Goal: Information Seeking & Learning: Learn about a topic

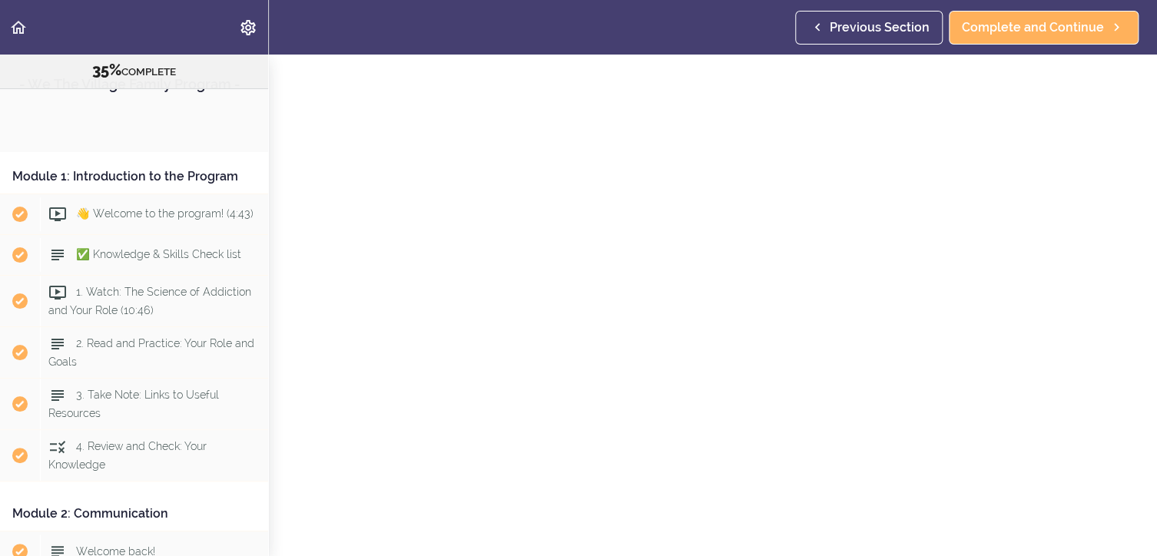
scroll to position [900, 0]
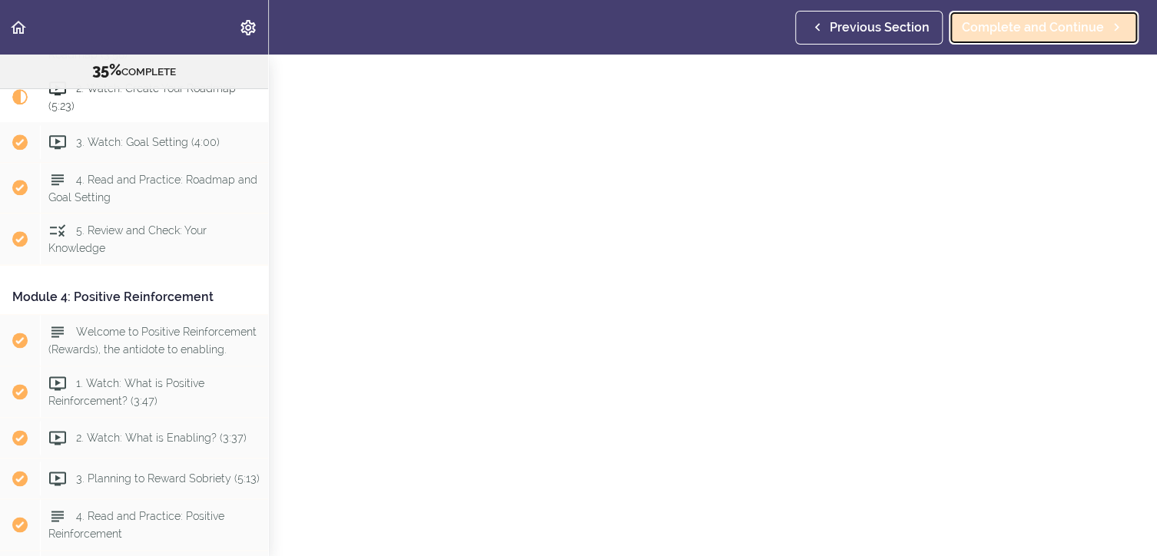
click at [1008, 29] on span "Complete and Continue" at bounding box center [1033, 27] width 142 height 18
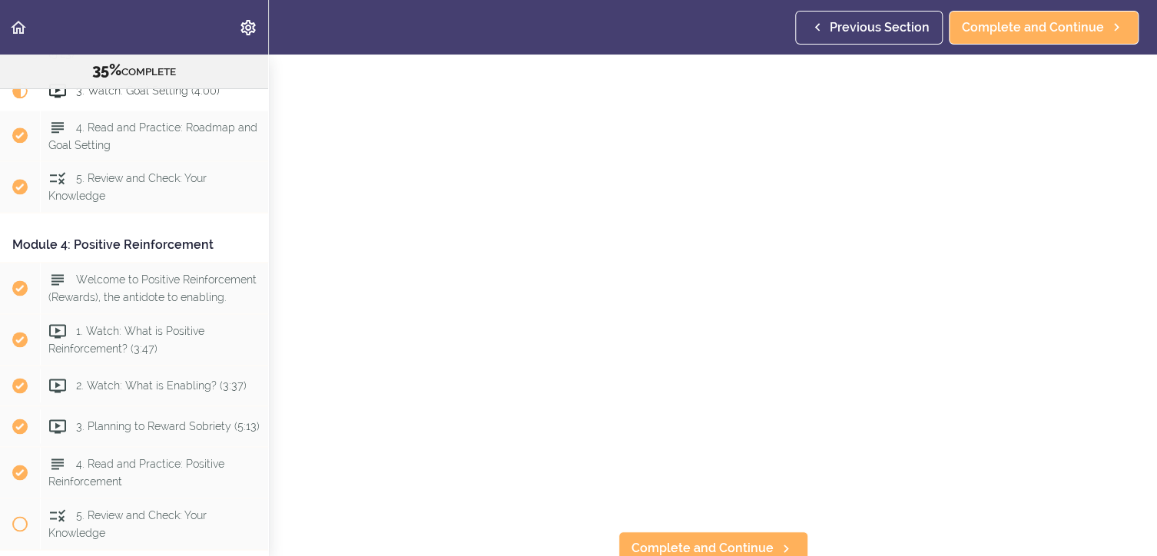
scroll to position [261, 0]
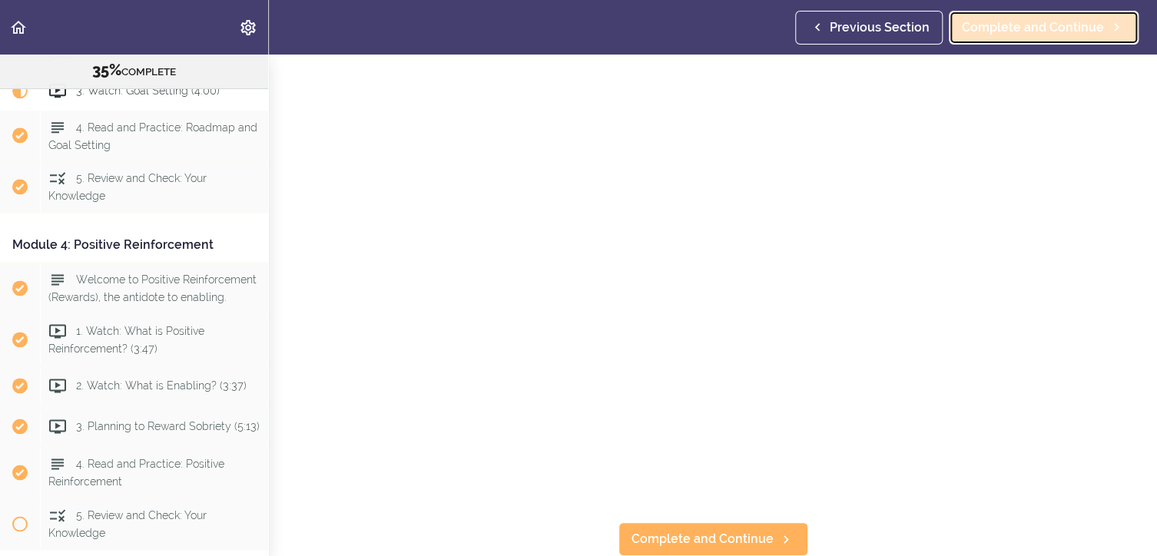
click at [1048, 27] on span "Complete and Continue" at bounding box center [1033, 27] width 142 height 18
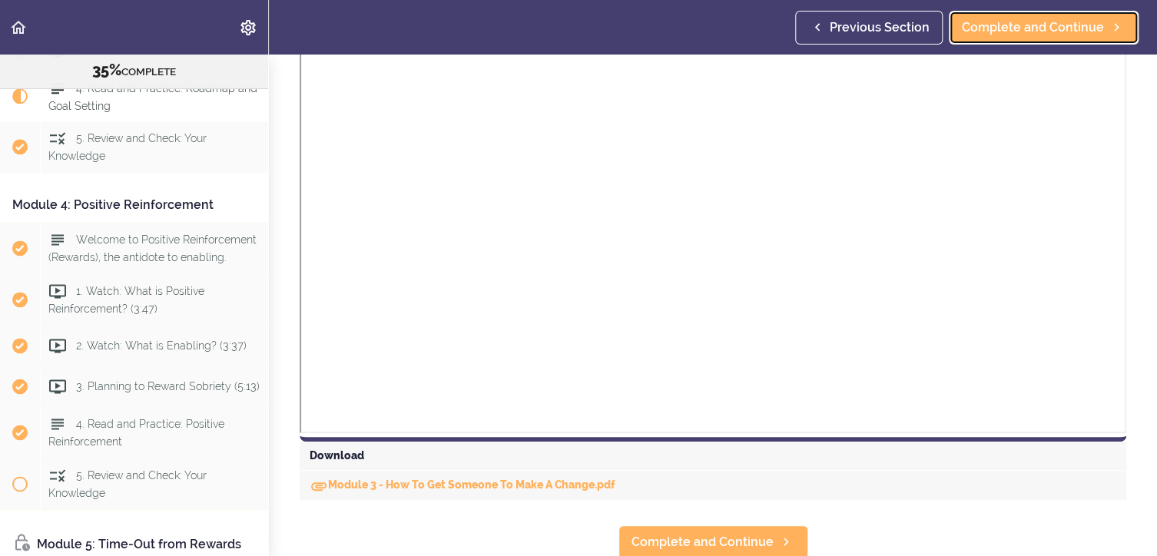
scroll to position [938, 0]
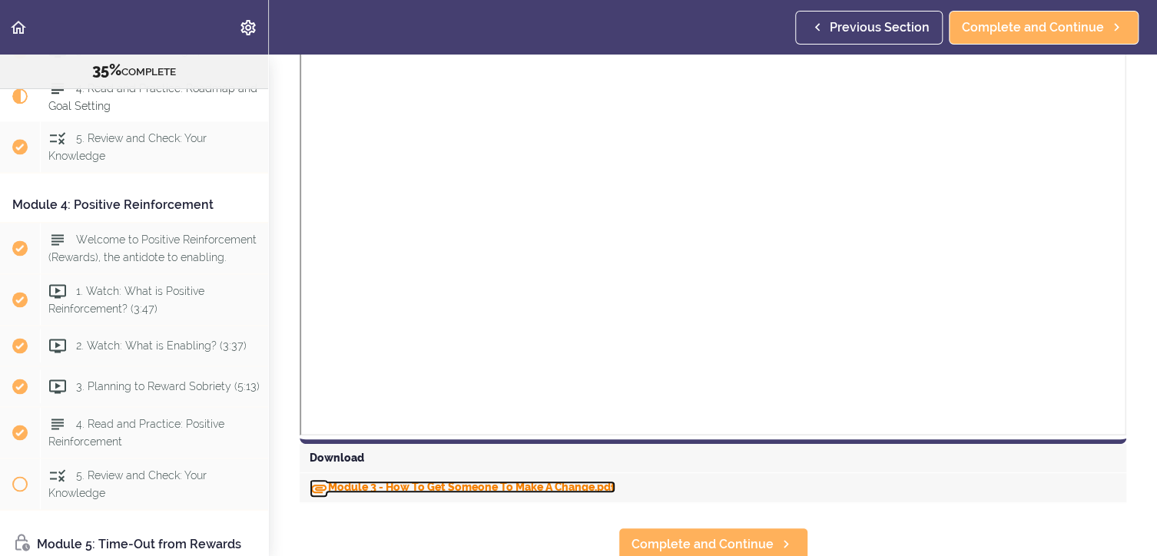
click at [363, 483] on link "Module 3 - How To Get Someone To Make A Change.pdf" at bounding box center [463, 487] width 306 height 12
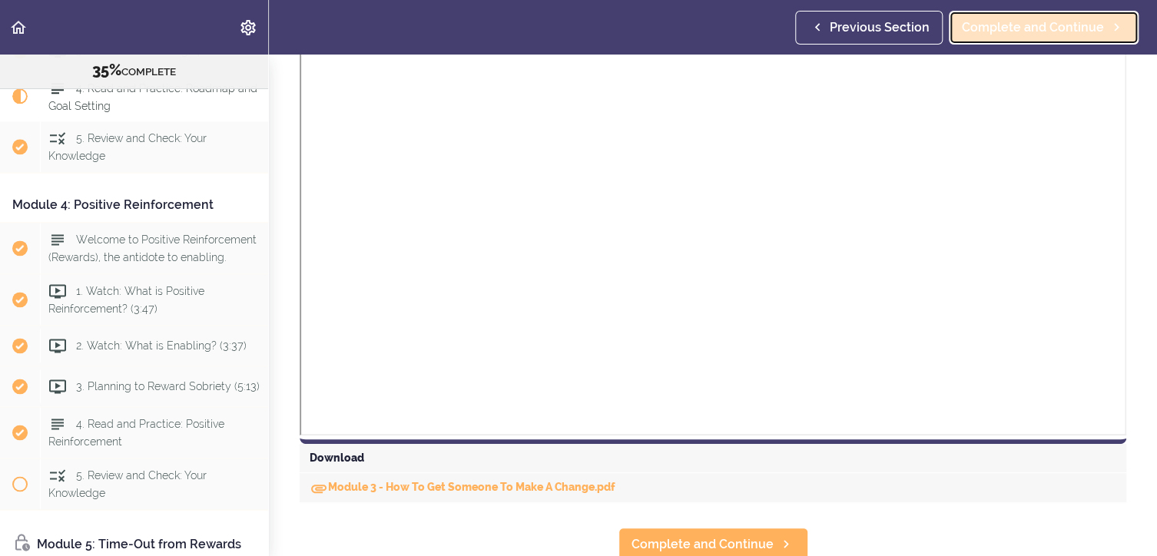
click at [1058, 21] on span "Complete and Continue" at bounding box center [1033, 27] width 142 height 18
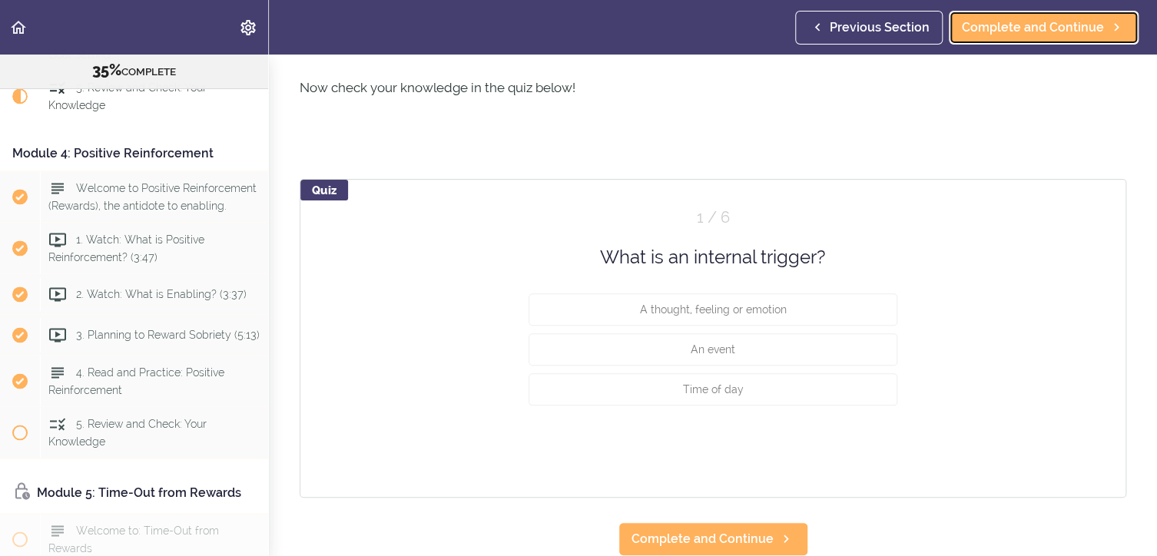
scroll to position [673, 0]
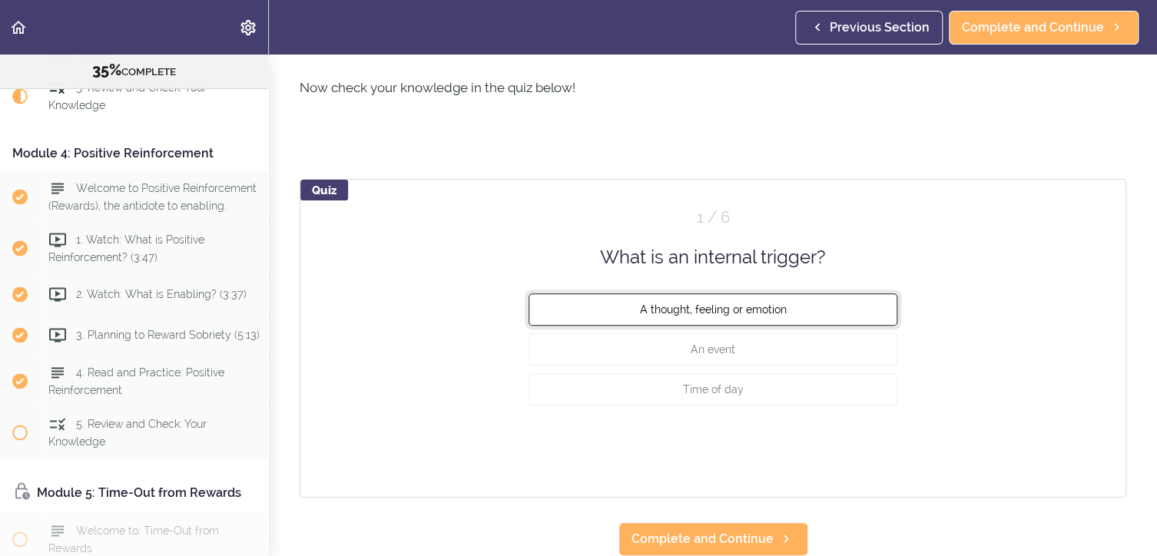
click at [703, 303] on span "A thought, feeling or emotion" at bounding box center [713, 309] width 147 height 12
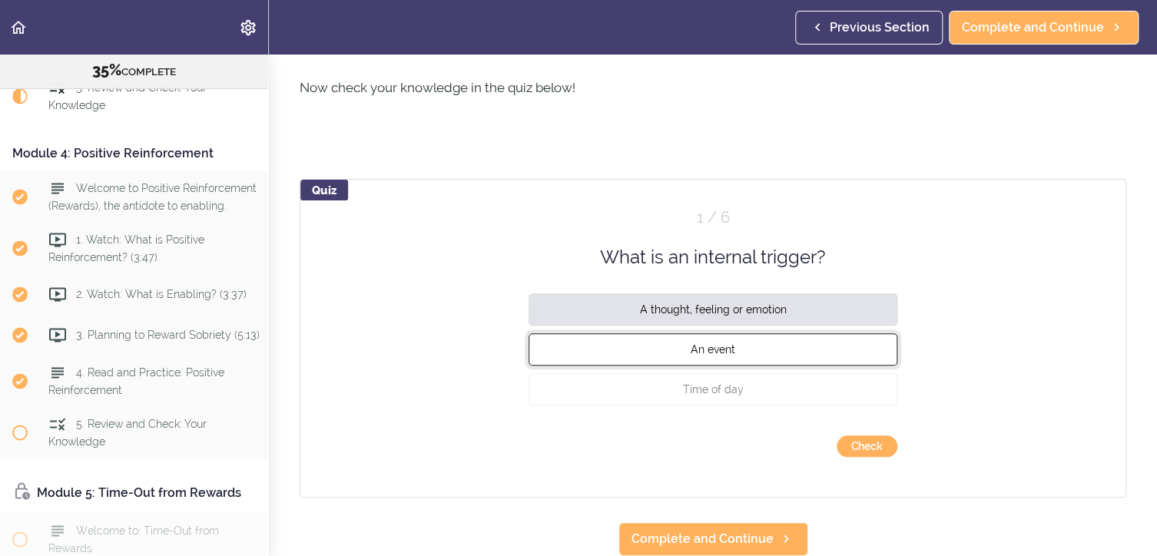
click at [713, 343] on span "An event" at bounding box center [712, 349] width 45 height 12
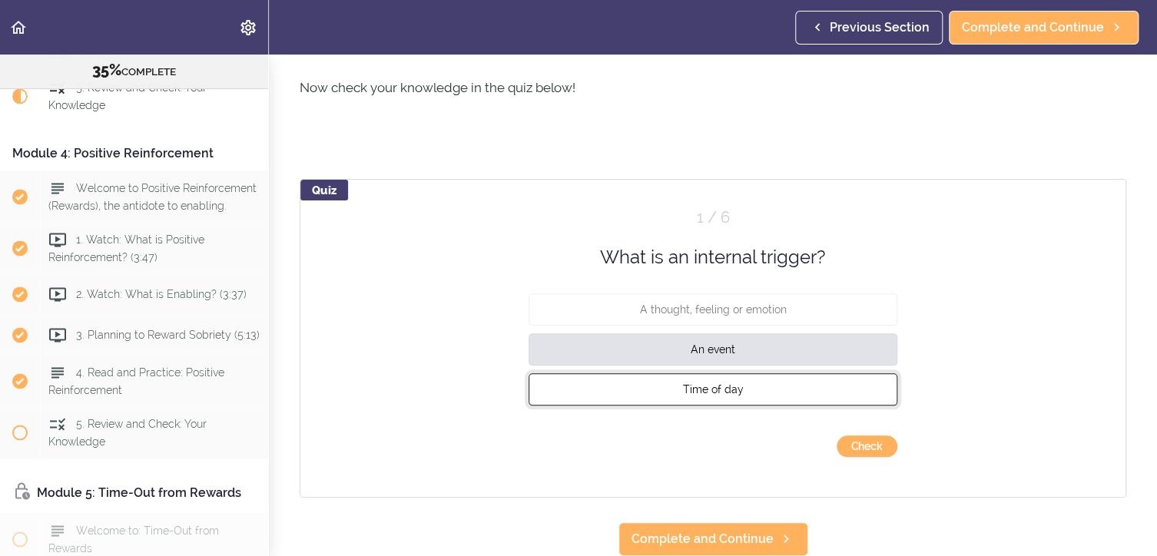
click at [717, 383] on span "Time of day" at bounding box center [713, 389] width 61 height 12
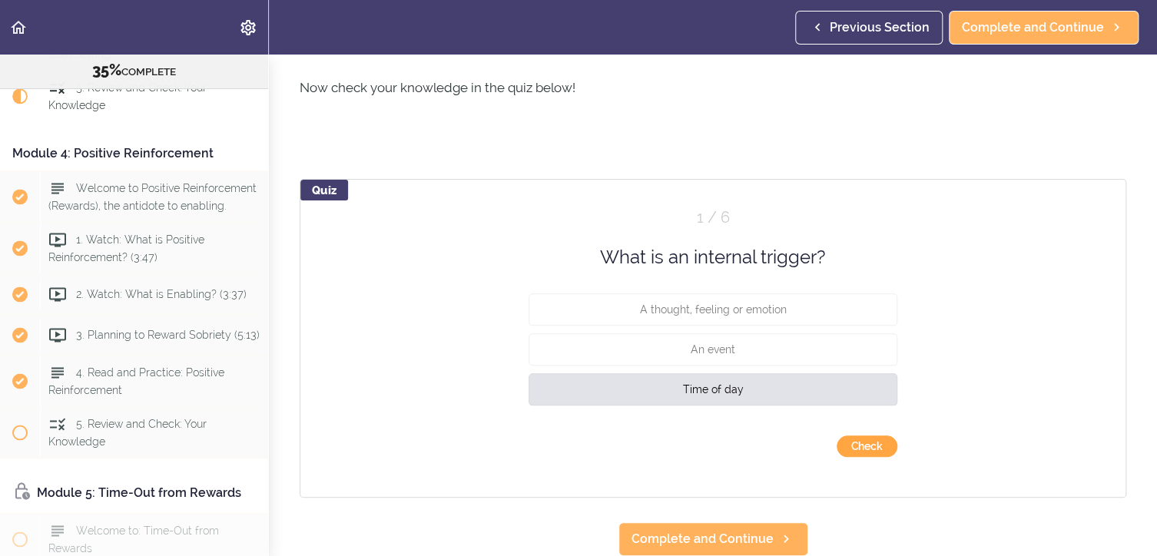
click at [848, 435] on button "Check" at bounding box center [866, 446] width 61 height 22
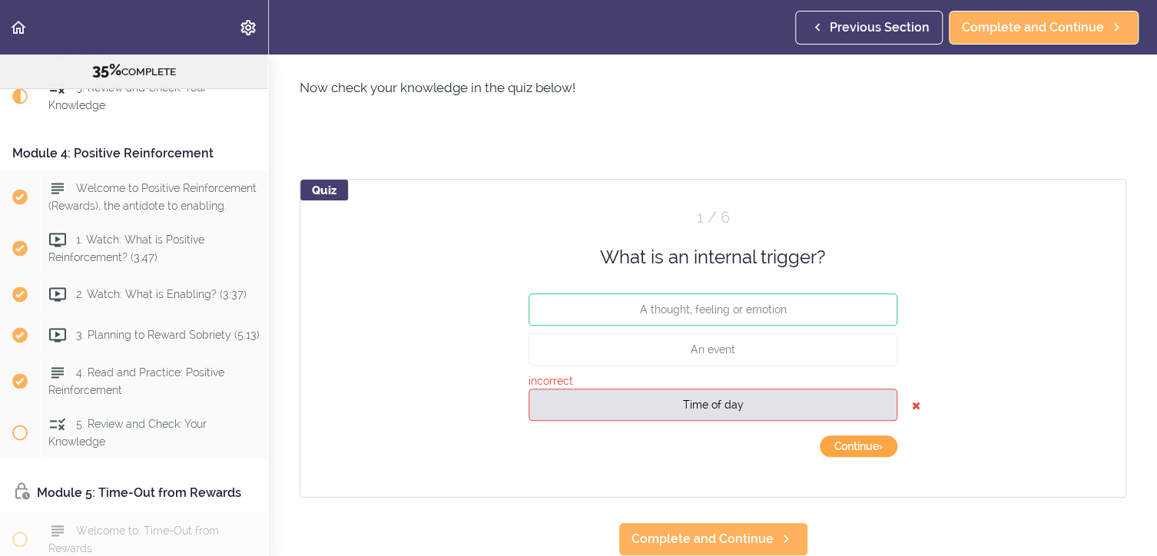
click at [869, 436] on button "Continue ›" at bounding box center [858, 446] width 78 height 22
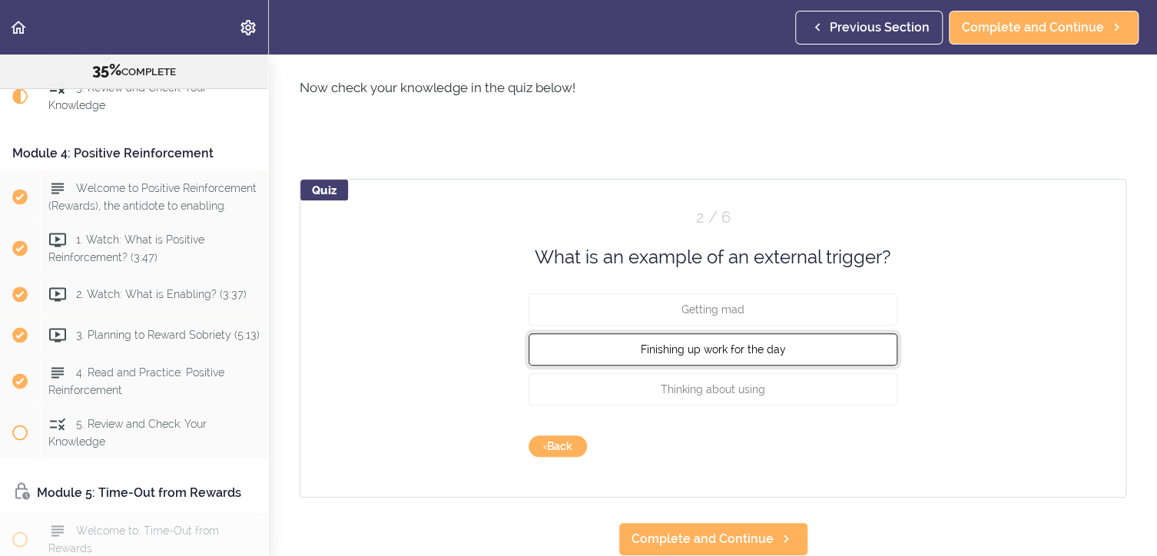
click at [704, 343] on span "Finishing up work for the day" at bounding box center [713, 349] width 145 height 12
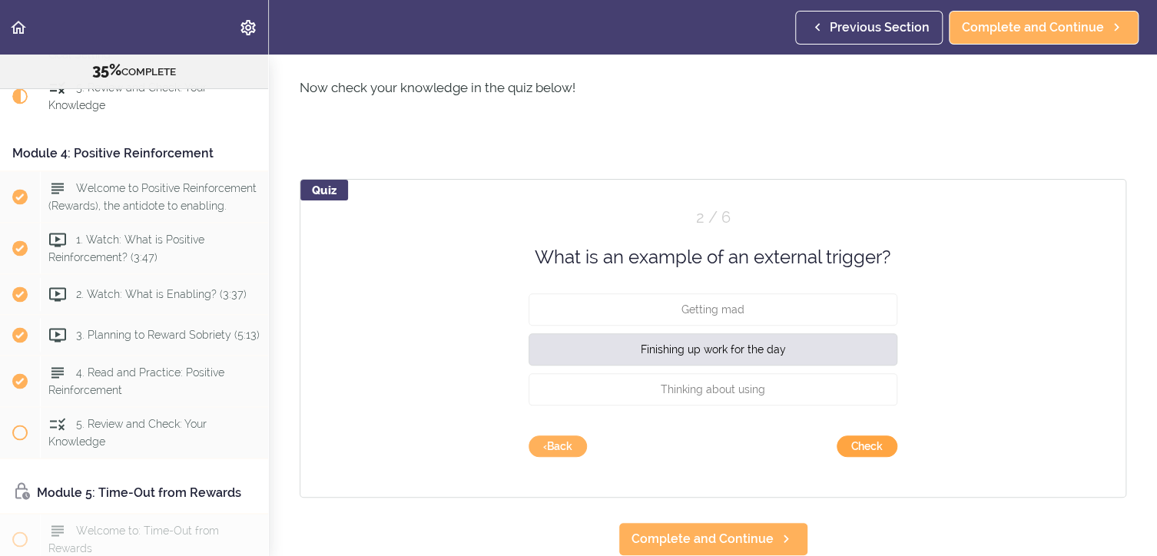
click at [859, 435] on button "Check" at bounding box center [866, 446] width 61 height 22
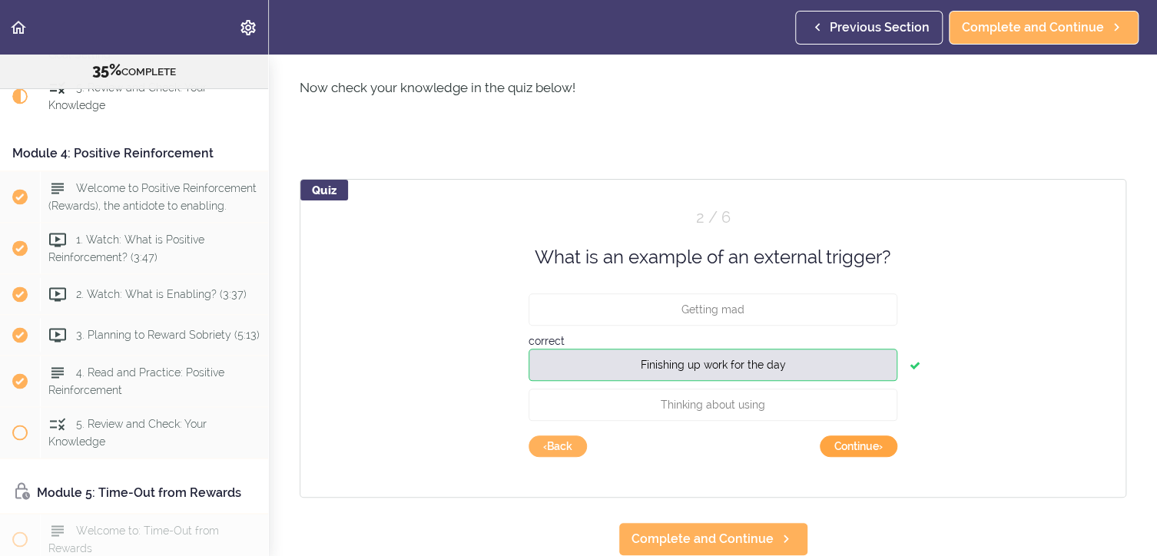
click at [859, 435] on button "Continue ›" at bounding box center [858, 446] width 78 height 22
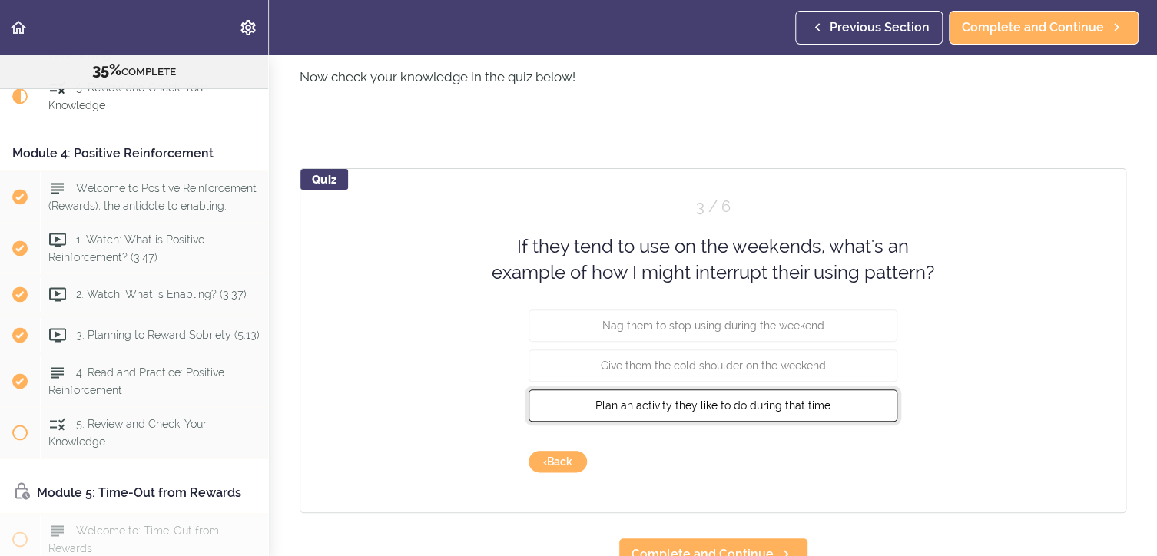
click at [740, 399] on span "Plan an activity they like to do during that time" at bounding box center [712, 405] width 235 height 12
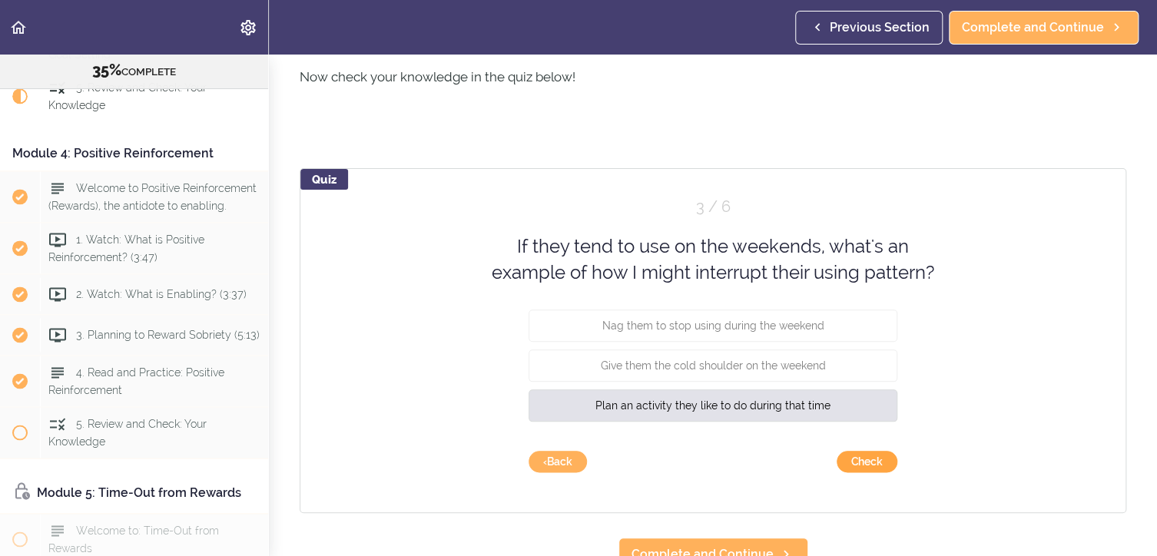
click at [864, 454] on button "Check" at bounding box center [866, 462] width 61 height 22
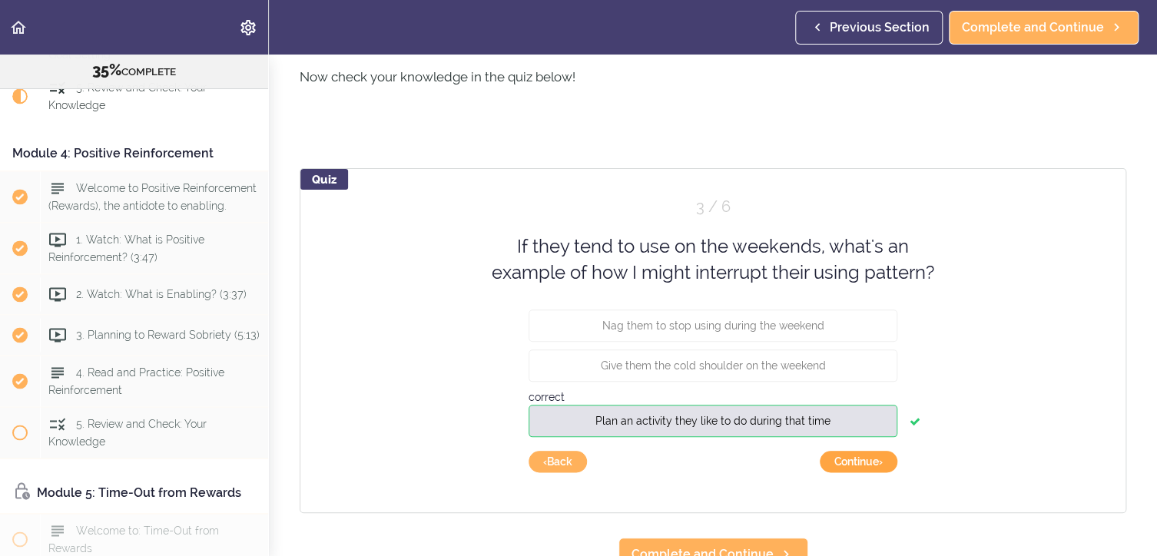
click at [863, 461] on button "Continue ›" at bounding box center [858, 462] width 78 height 22
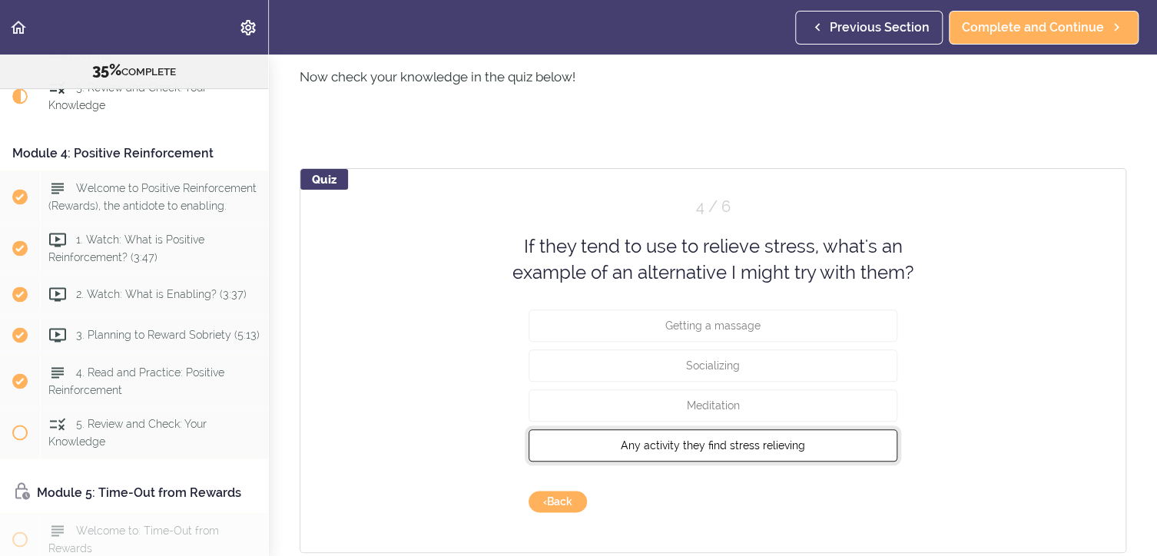
click at [772, 444] on span "Any activity they find stress relieving" at bounding box center [713, 445] width 184 height 12
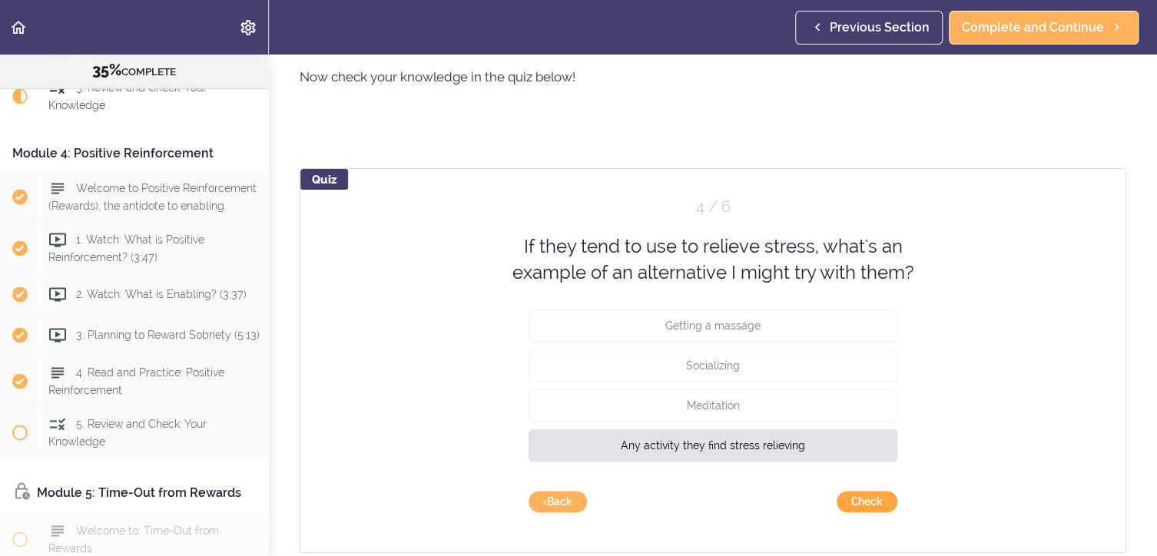
click at [866, 498] on button "Check" at bounding box center [866, 502] width 61 height 22
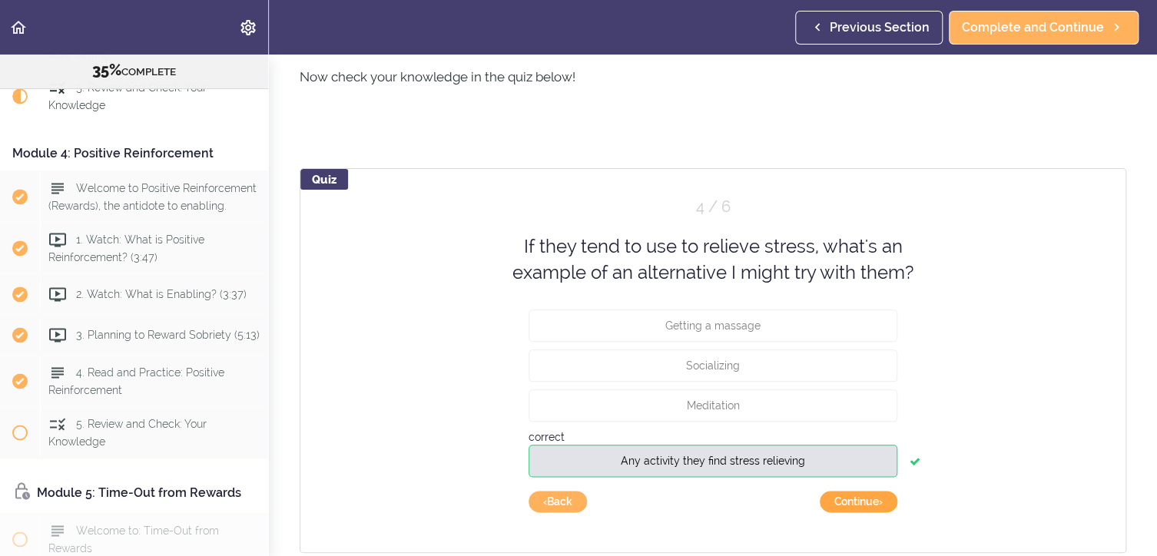
click at [870, 500] on button "Continue ›" at bounding box center [858, 502] width 78 height 22
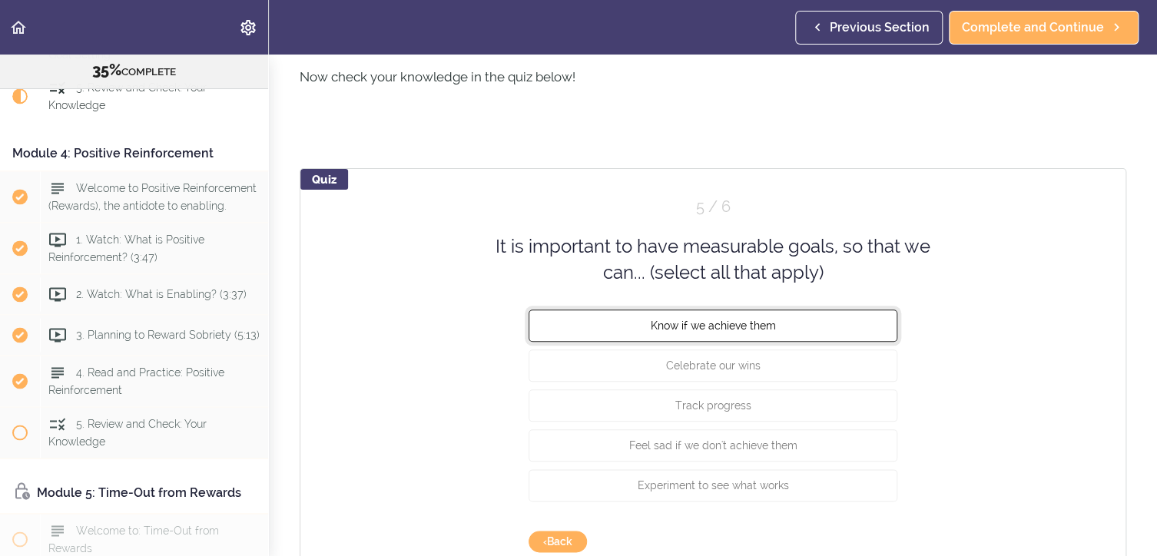
click at [743, 320] on span "Know if we achieve them" at bounding box center [713, 325] width 125 height 12
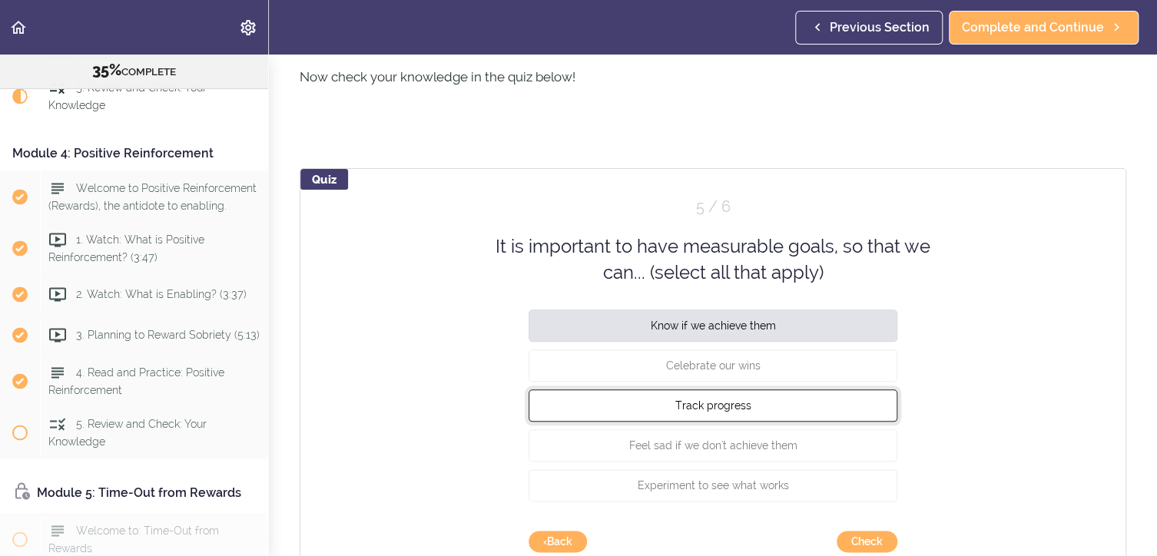
click at [716, 403] on span "Track progress" at bounding box center [713, 405] width 76 height 12
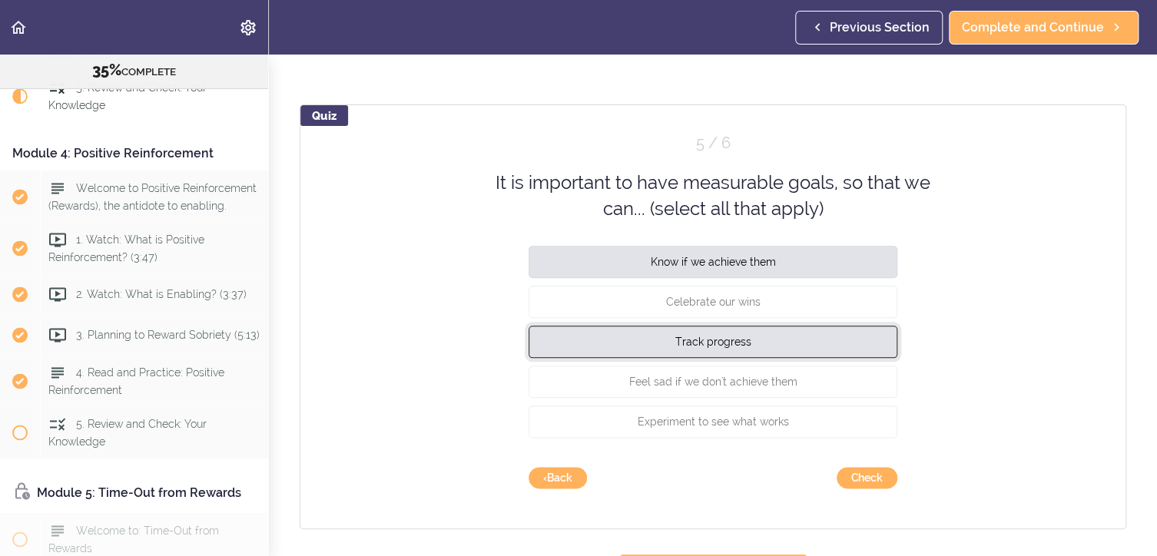
scroll to position [740, 0]
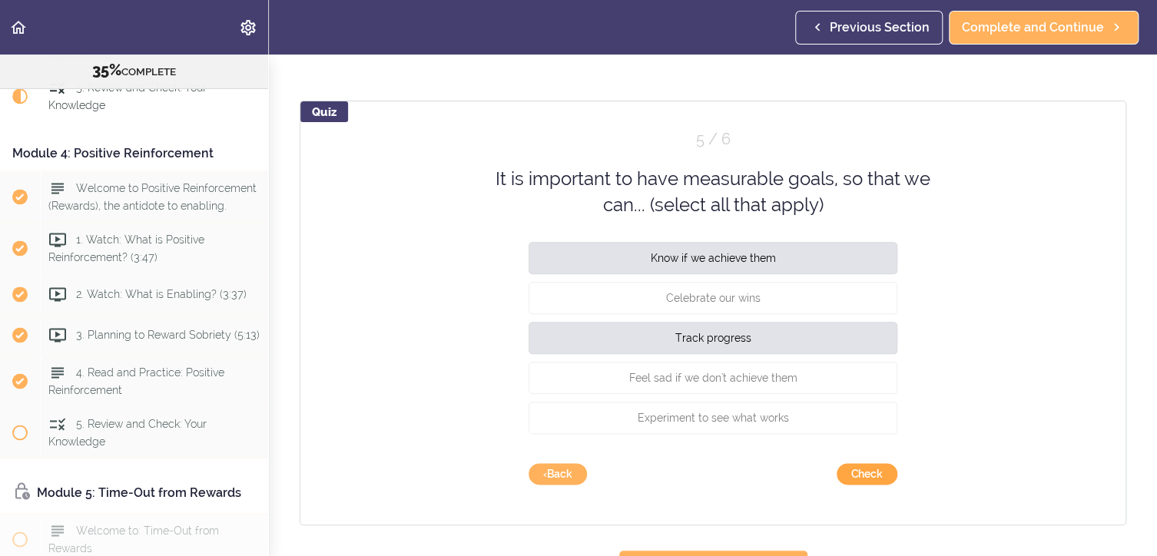
click at [856, 469] on button "Check" at bounding box center [866, 474] width 61 height 22
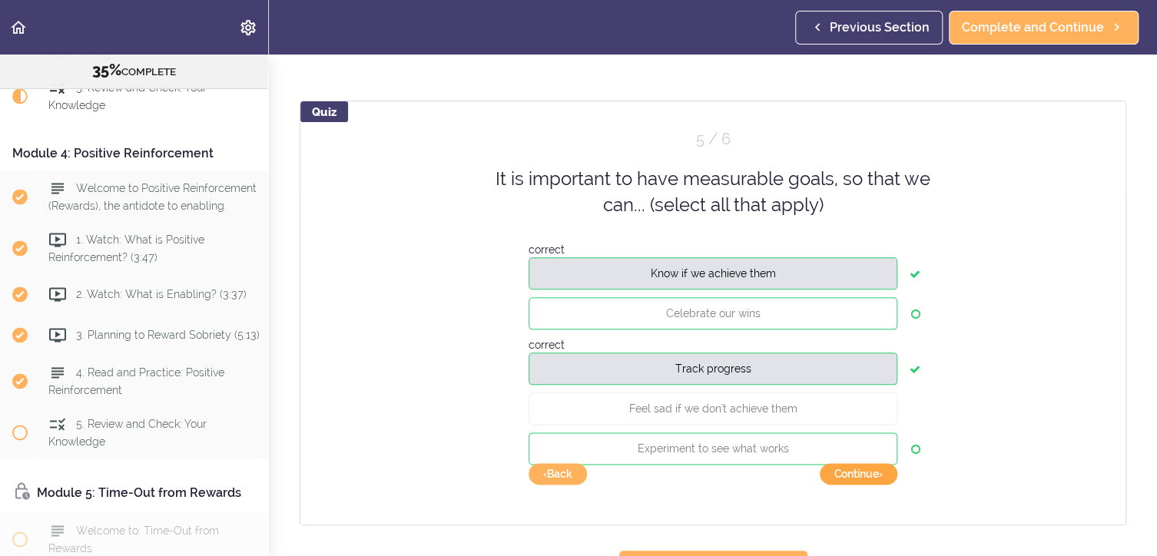
click at [861, 477] on button "Continue ›" at bounding box center [858, 474] width 78 height 22
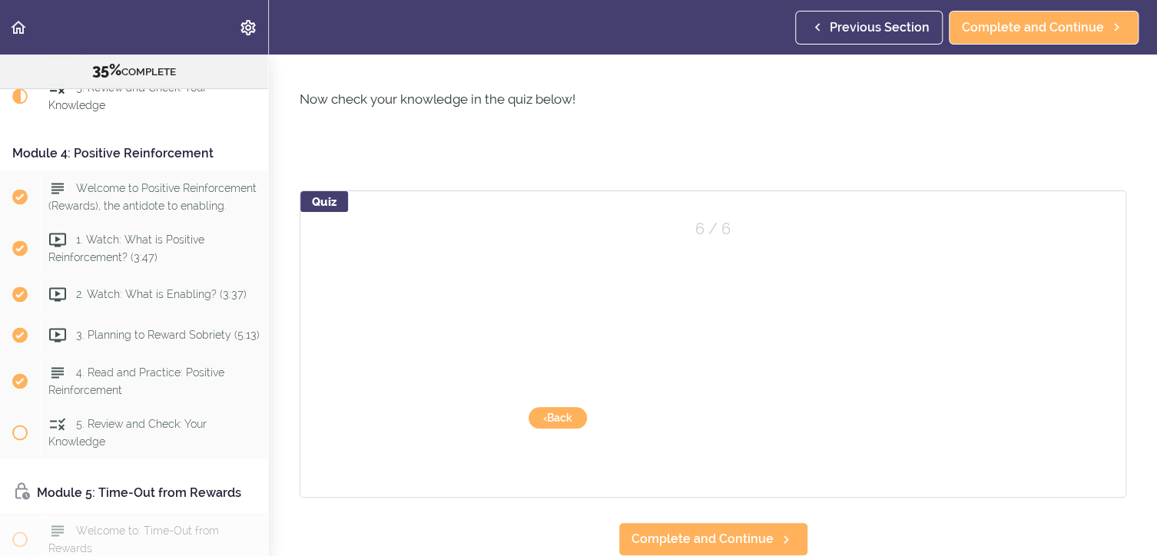
scroll to position [662, 0]
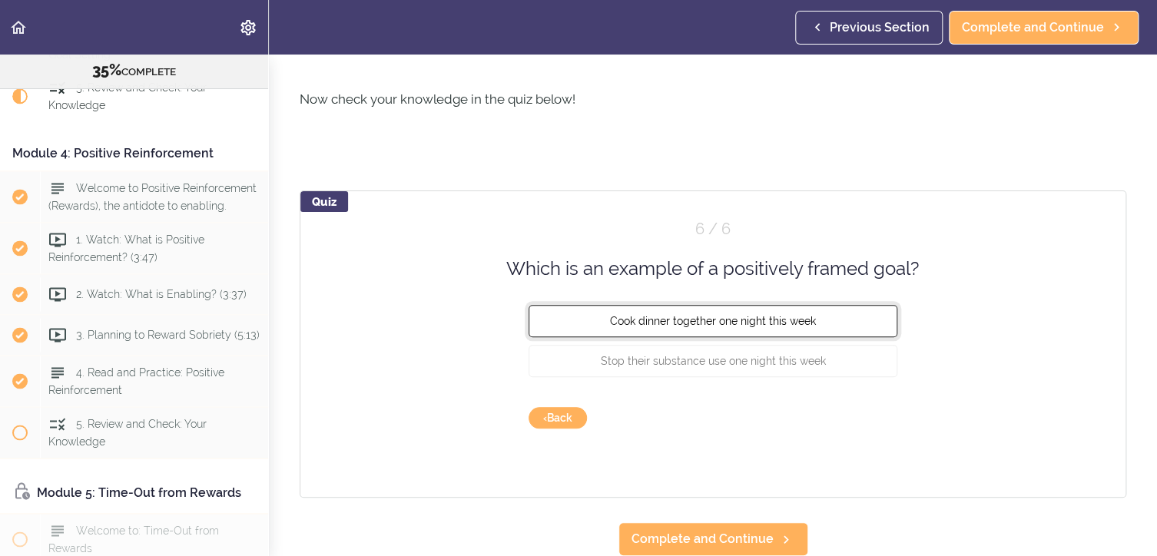
click at [755, 315] on span "Cook dinner together one night this week" at bounding box center [713, 321] width 206 height 12
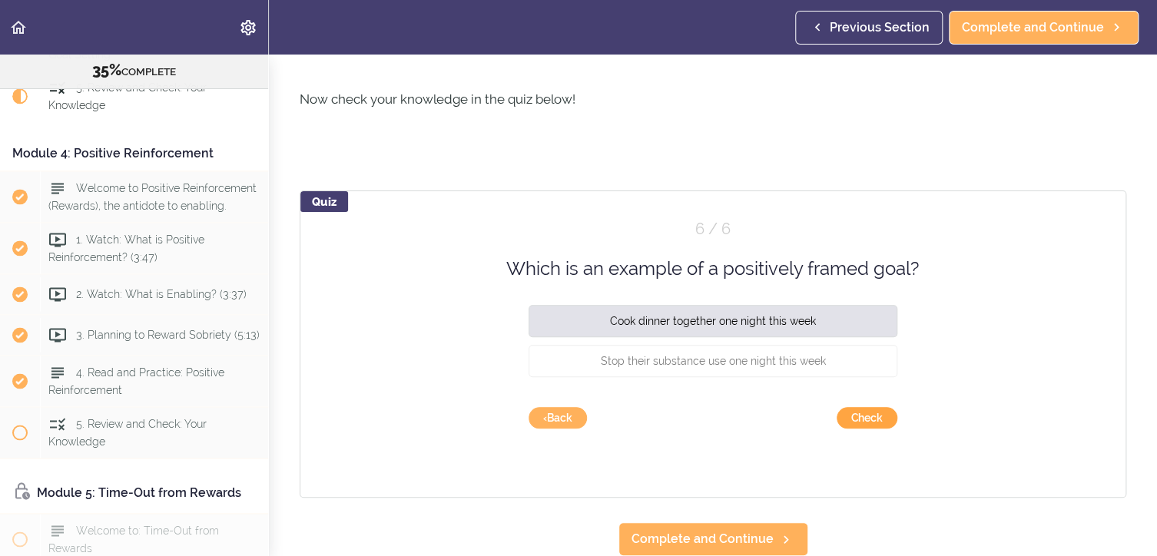
click at [859, 407] on button "Check" at bounding box center [866, 418] width 61 height 22
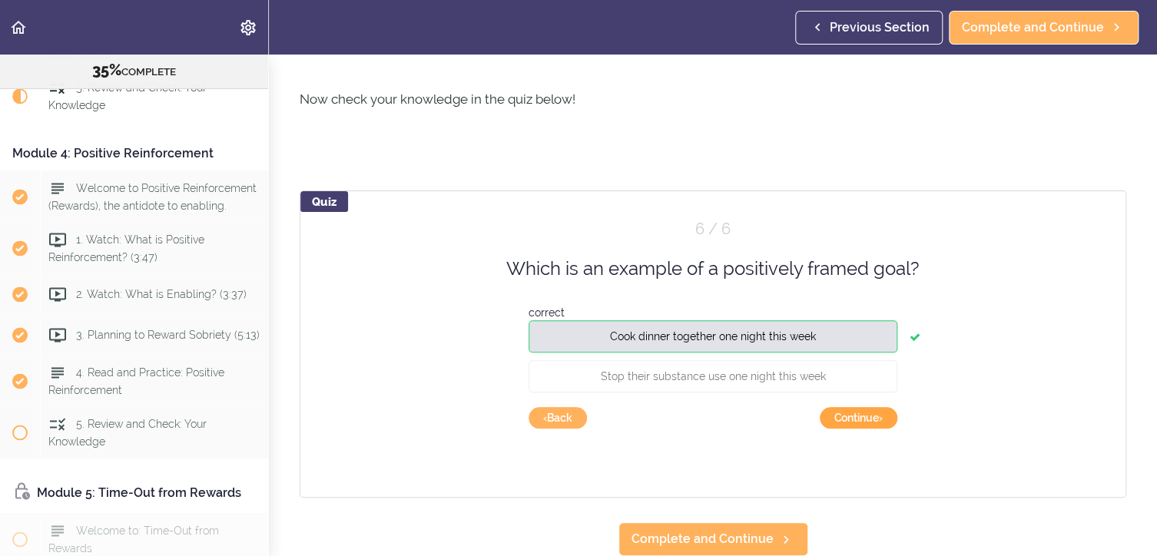
click at [859, 407] on button "Continue ›" at bounding box center [858, 418] width 78 height 22
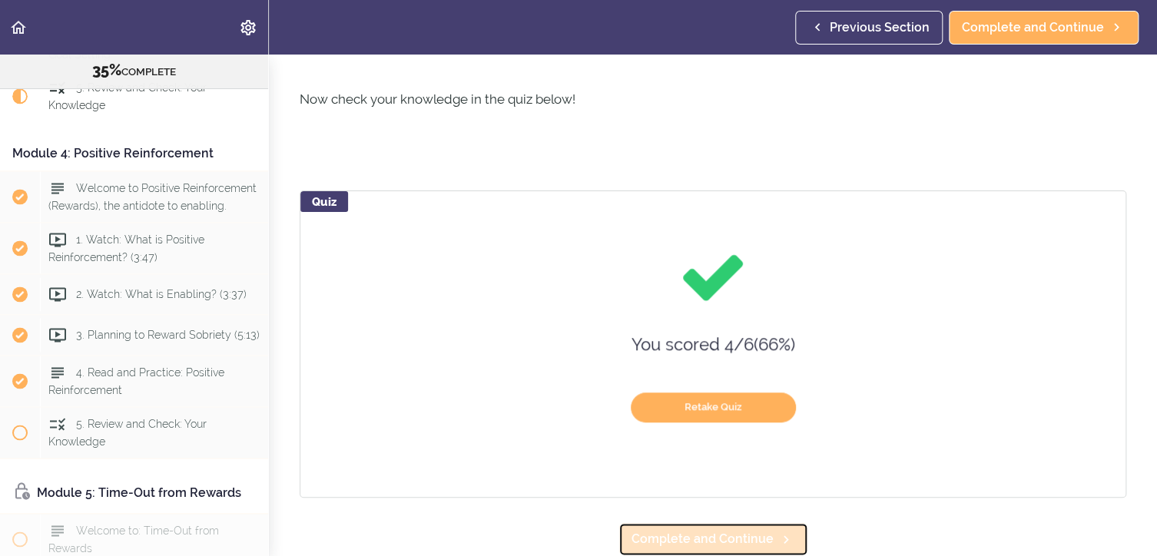
click at [710, 530] on span "Complete and Continue" at bounding box center [702, 539] width 142 height 18
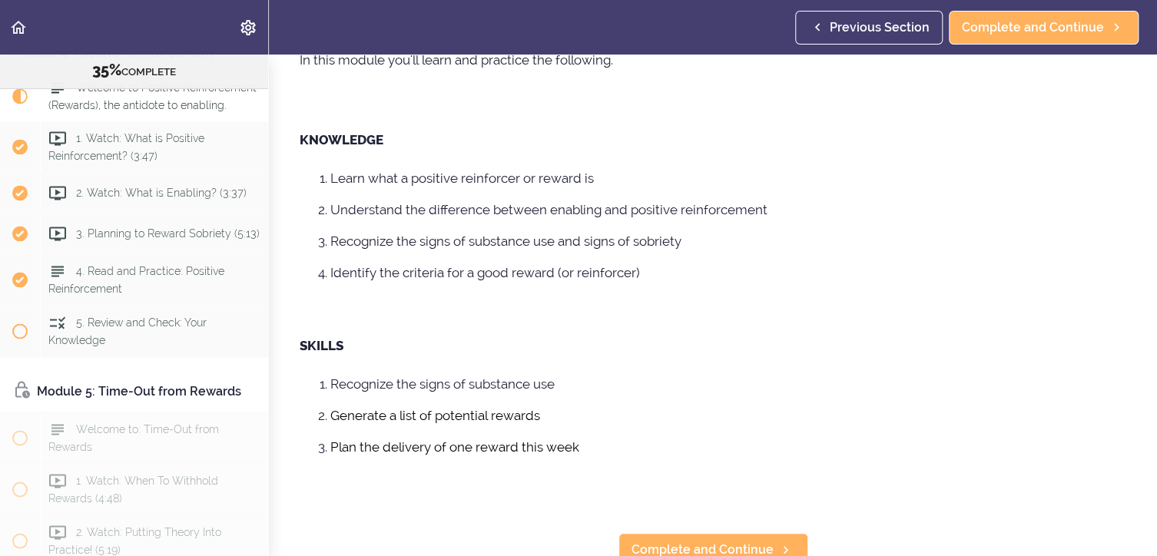
scroll to position [396, 0]
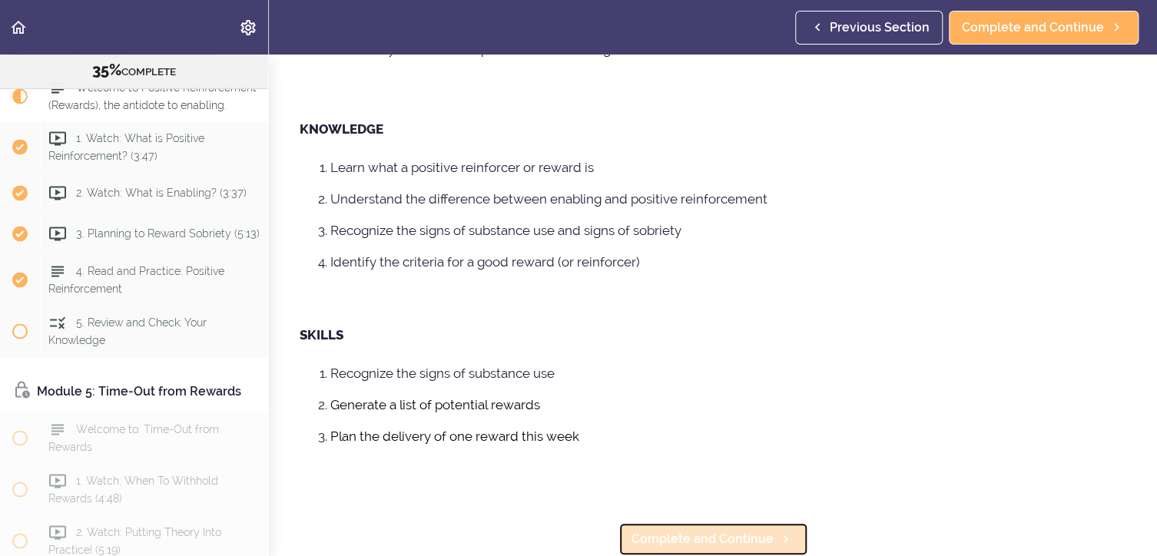
click at [730, 530] on span "Complete and Continue" at bounding box center [702, 539] width 142 height 18
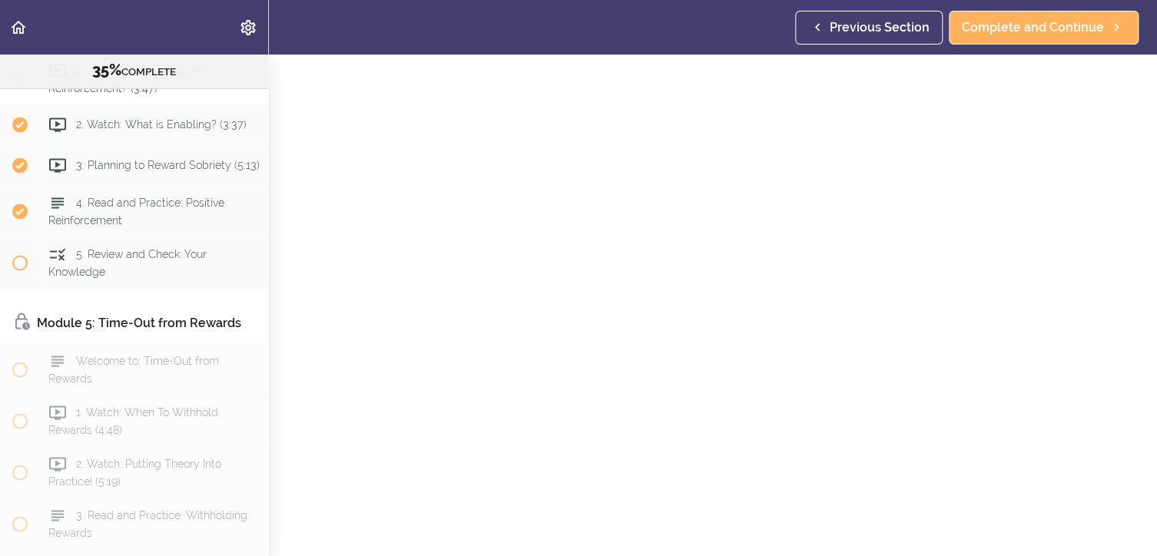
scroll to position [88, 0]
